Goal: Find specific page/section: Find specific page/section

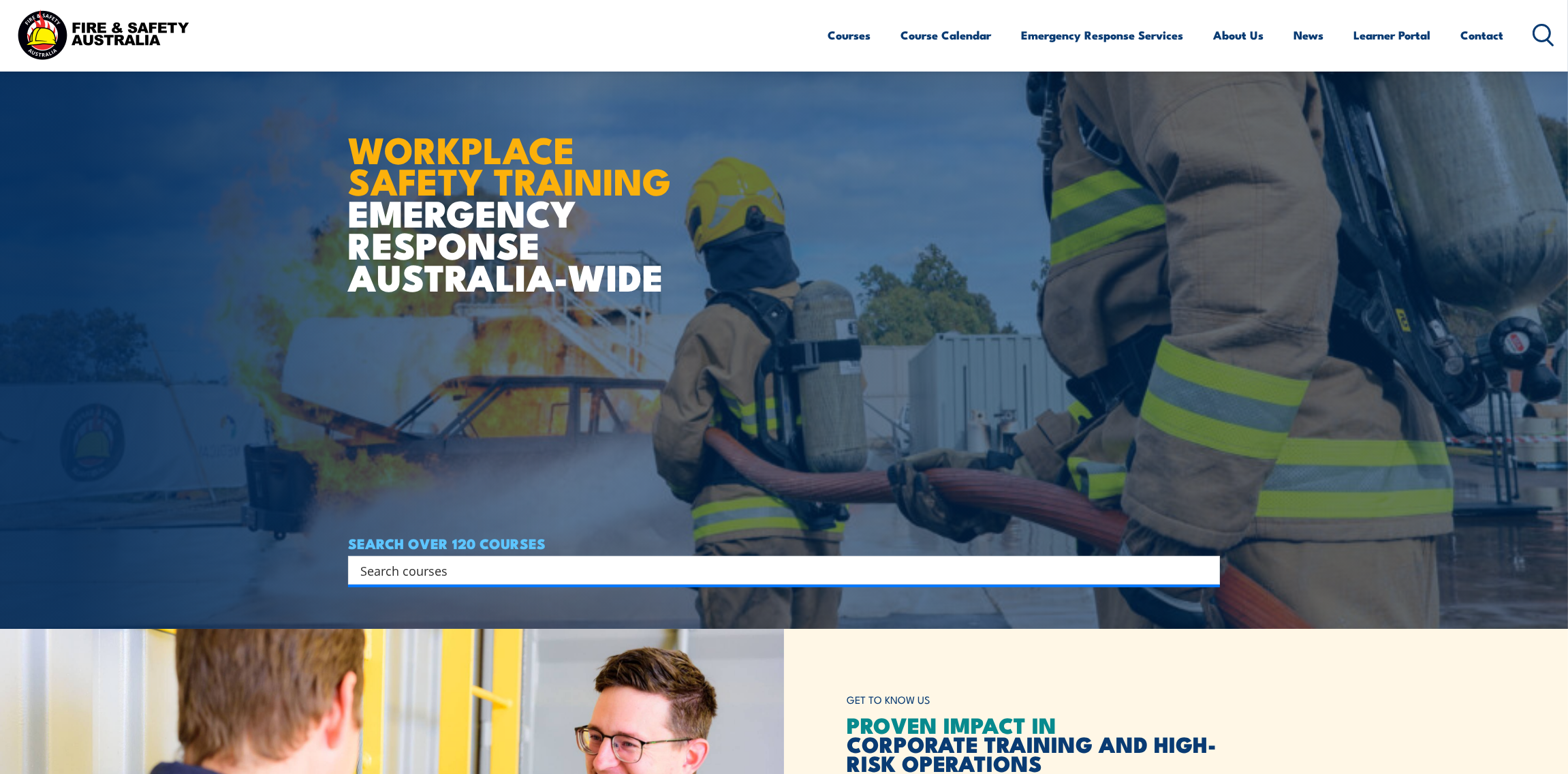
scroll to position [204, 0]
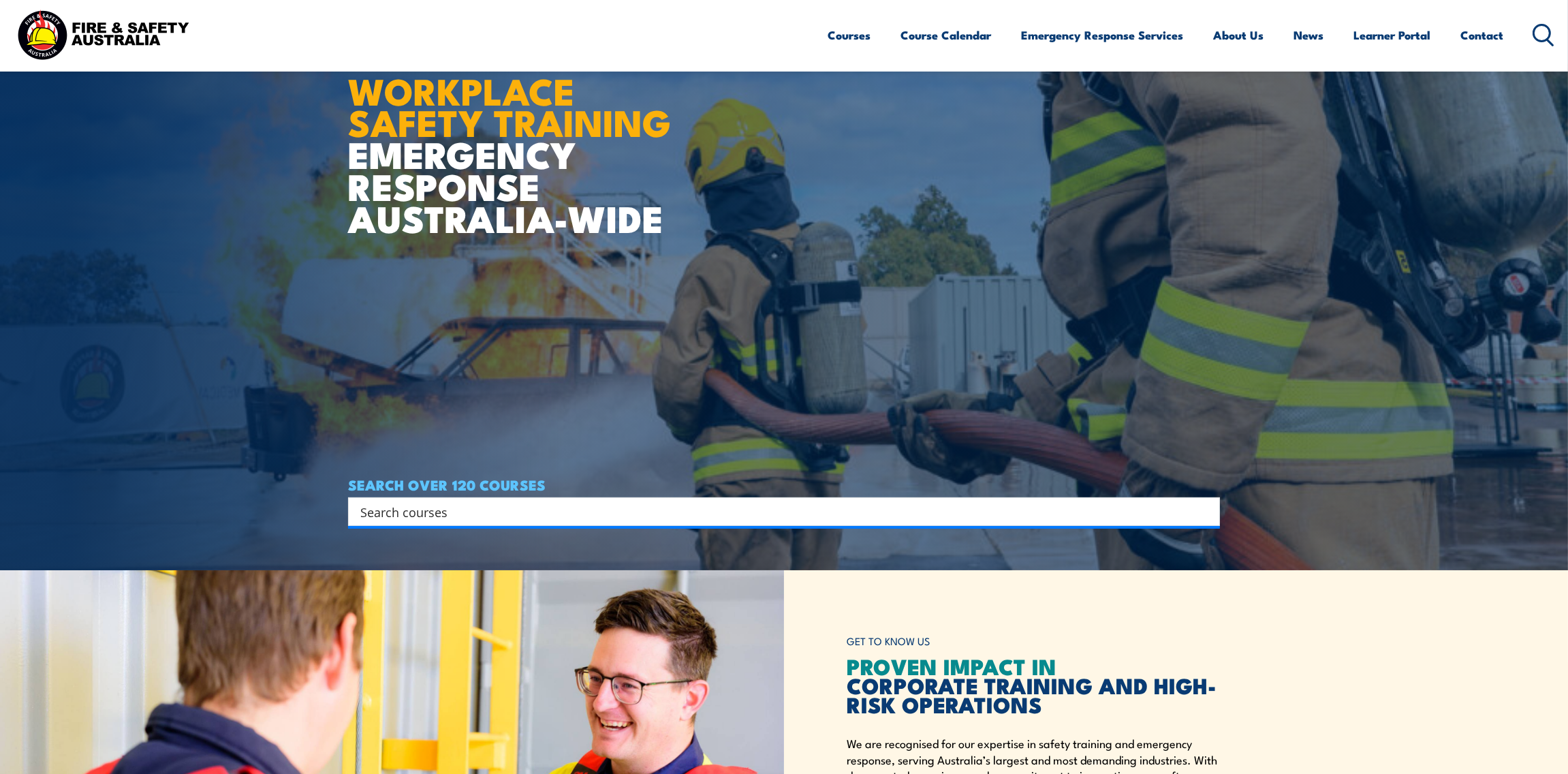
click at [413, 509] on input "Search input" at bounding box center [775, 511] width 829 height 20
paste input "22612VIC"
type input "22612VIC"
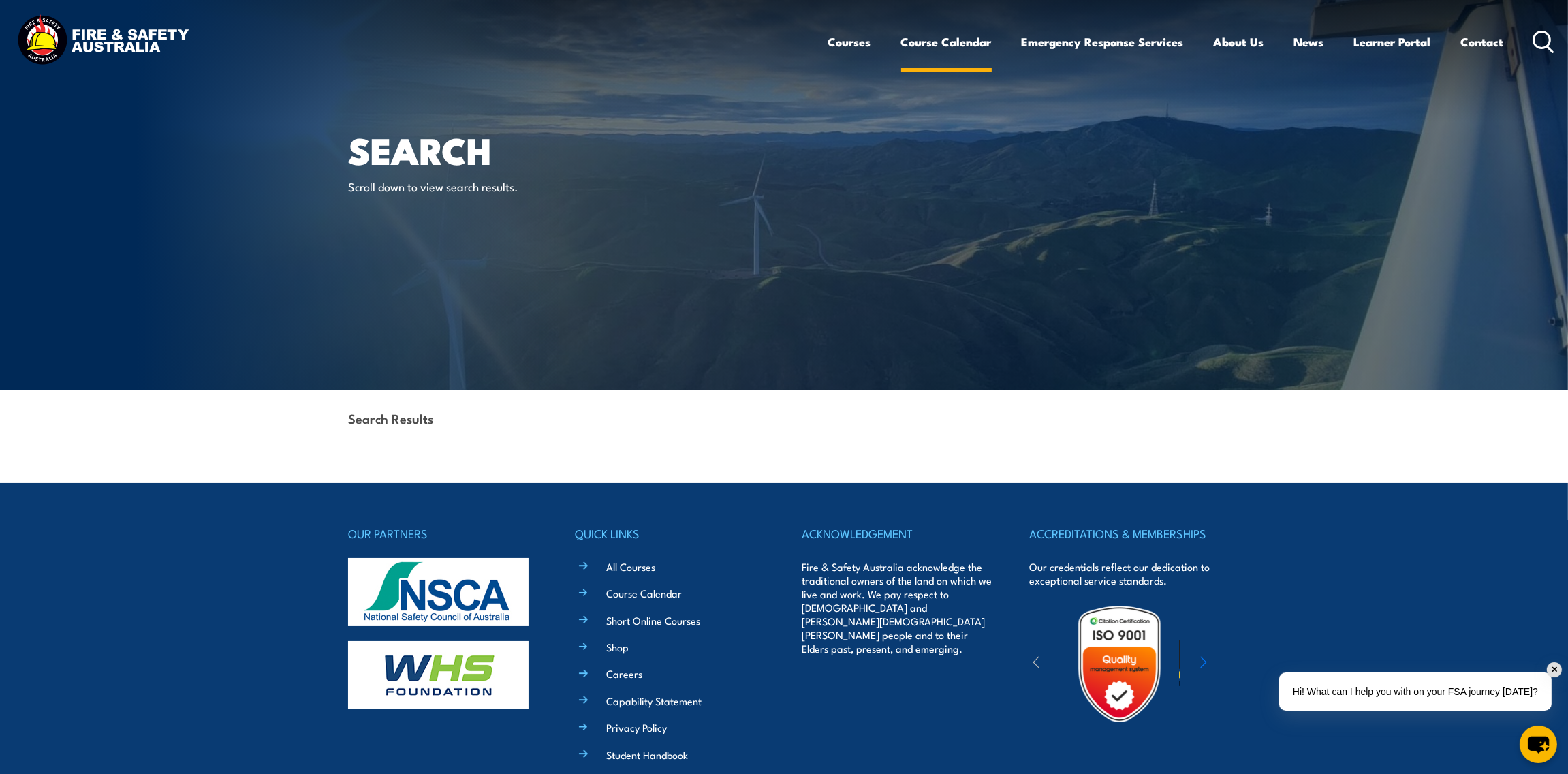
click at [954, 45] on link "Course Calendar" at bounding box center [946, 41] width 91 height 36
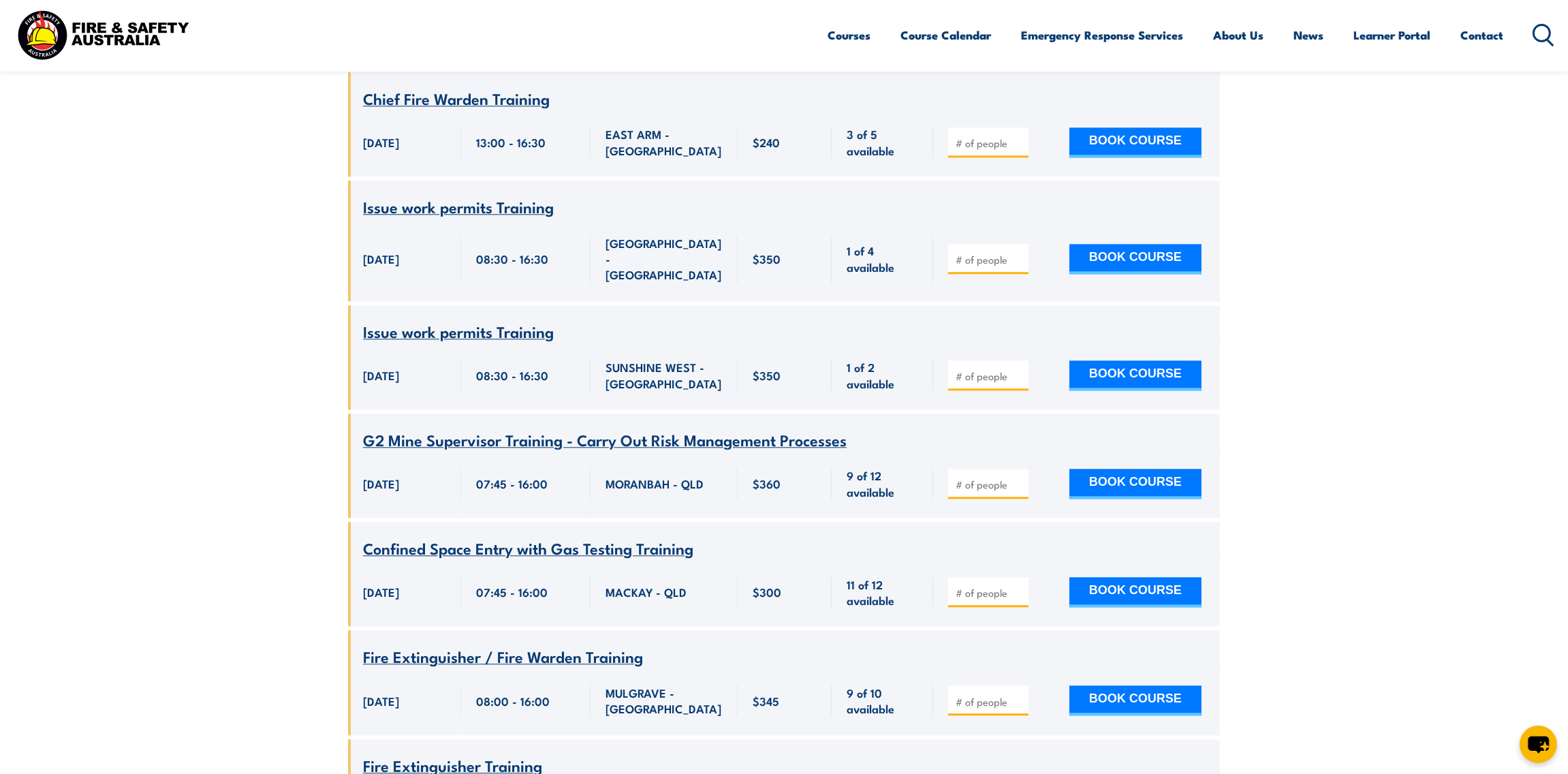
scroll to position [13627, 0]
